Goal: Book appointment/travel/reservation

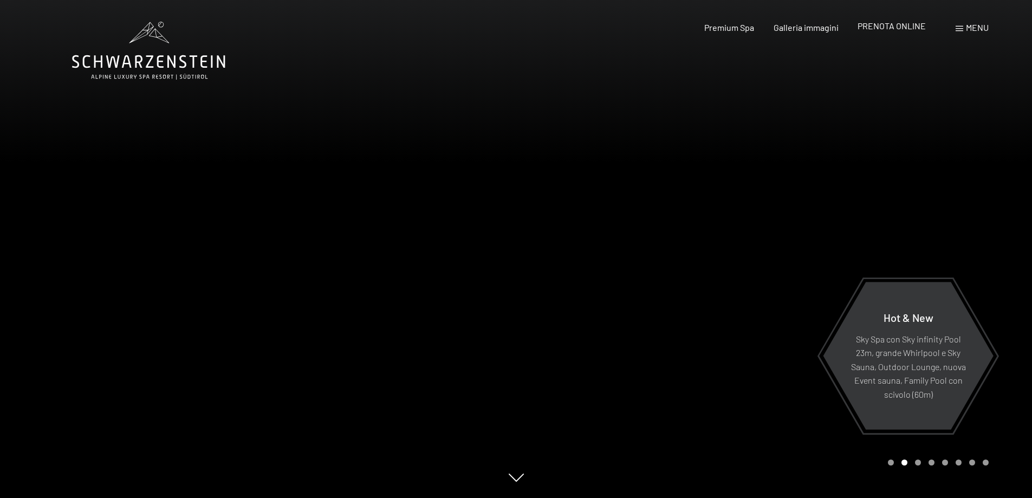
click at [909, 29] on span "PRENOTA ONLINE" at bounding box center [891, 26] width 68 height 10
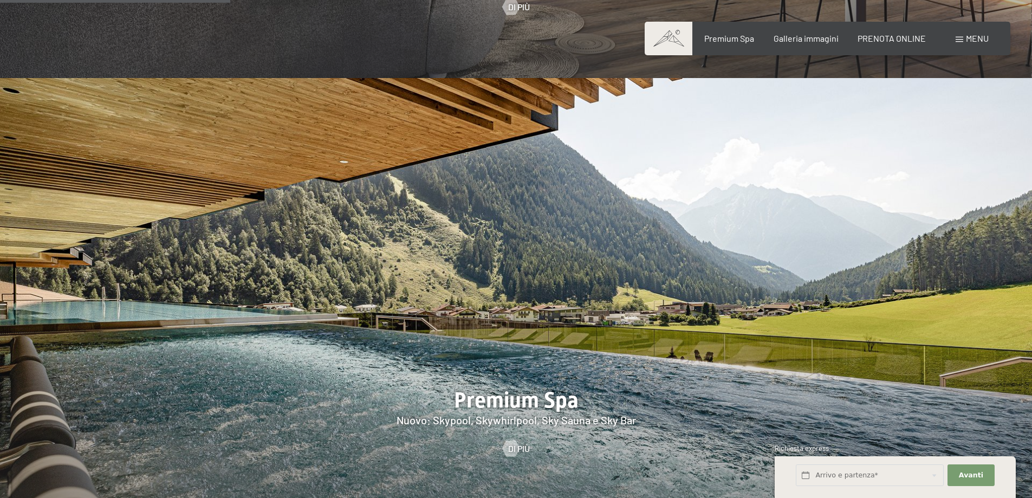
scroll to position [1462, 0]
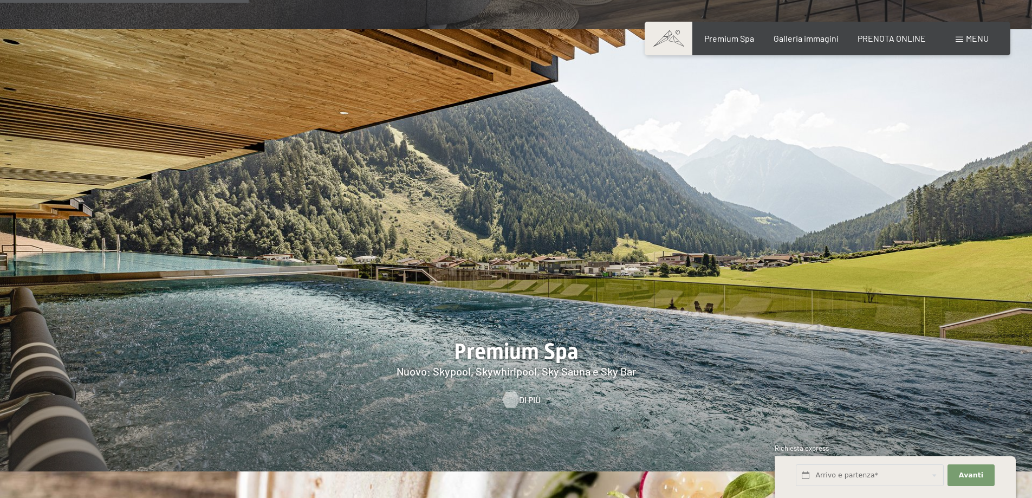
click at [515, 392] on div at bounding box center [510, 400] width 9 height 16
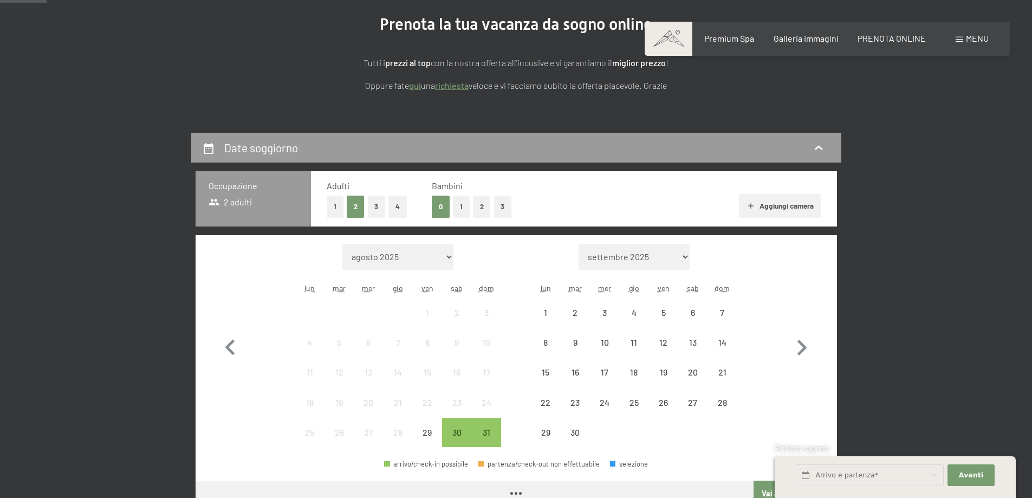
scroll to position [162, 0]
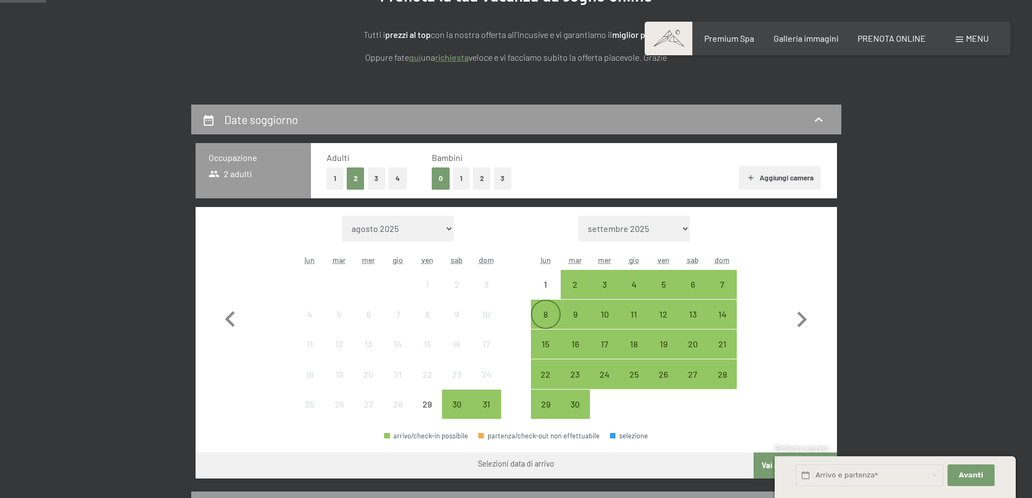
click at [542, 317] on div "8" at bounding box center [545, 323] width 27 height 27
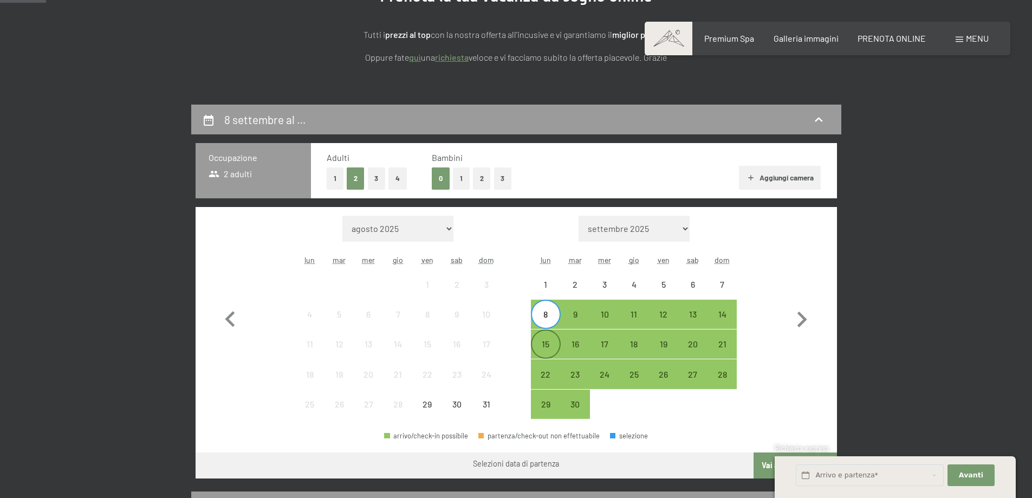
click at [551, 343] on div "15" at bounding box center [545, 353] width 27 height 27
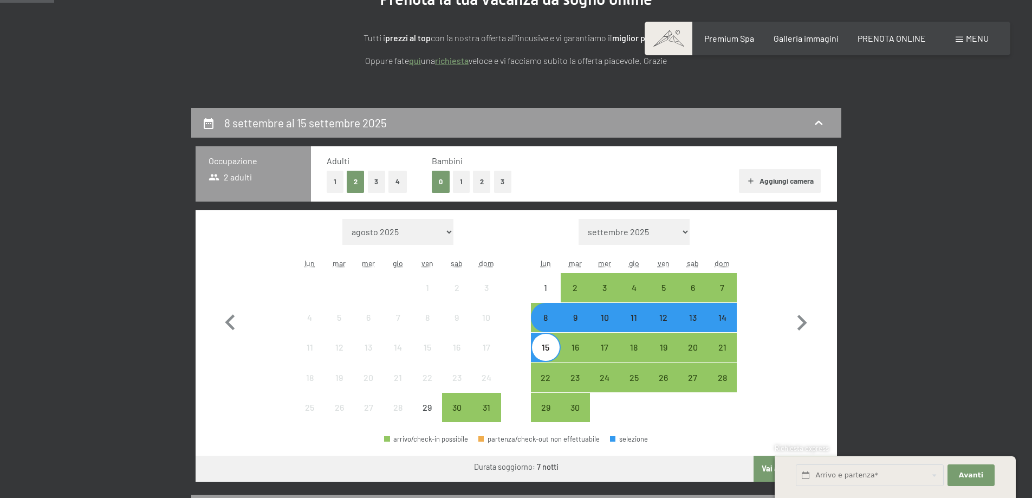
scroll to position [0, 0]
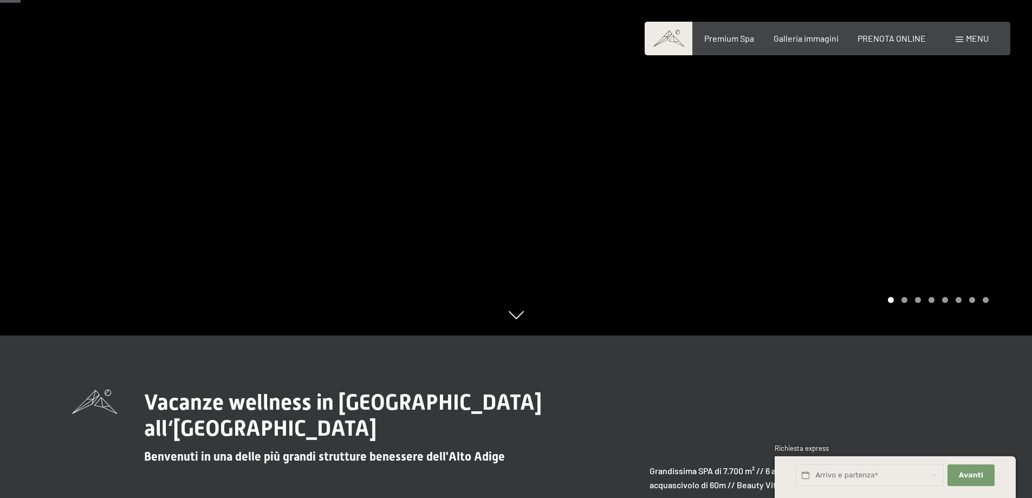
drag, startPoint x: 615, startPoint y: 201, endPoint x: 628, endPoint y: 251, distance: 52.0
click at [624, 240] on div at bounding box center [774, 87] width 516 height 498
